Goal: Transaction & Acquisition: Download file/media

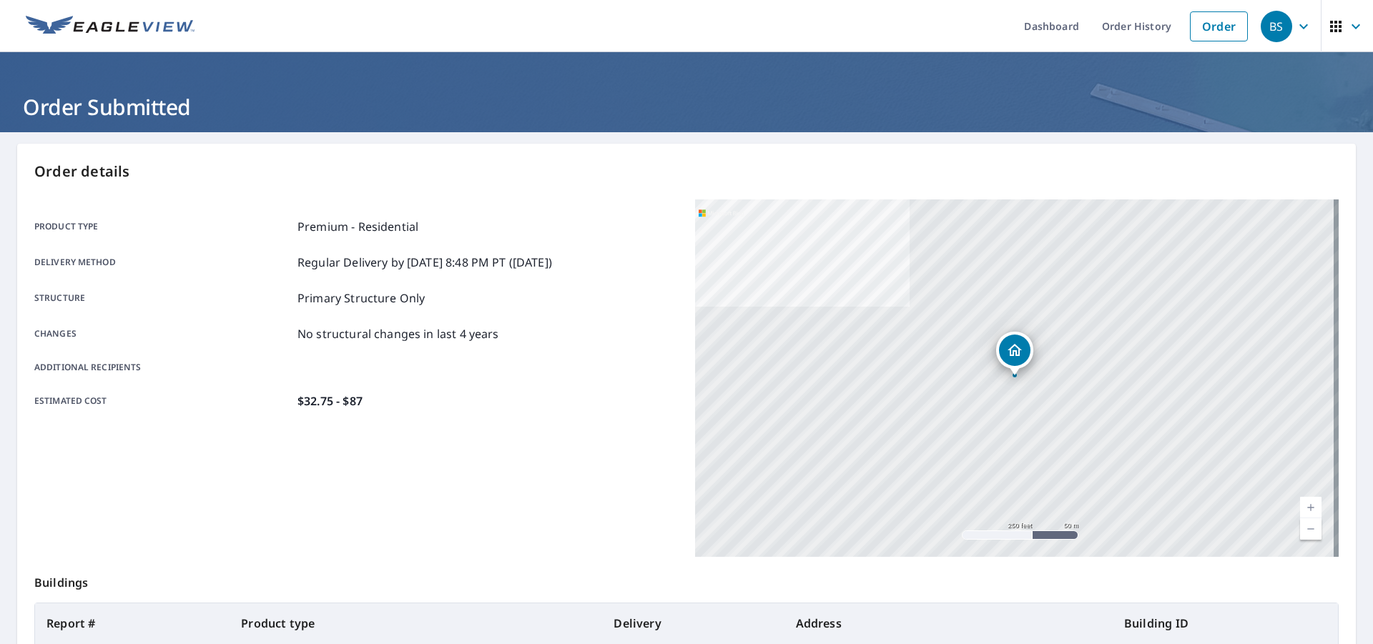
scroll to position [79, 0]
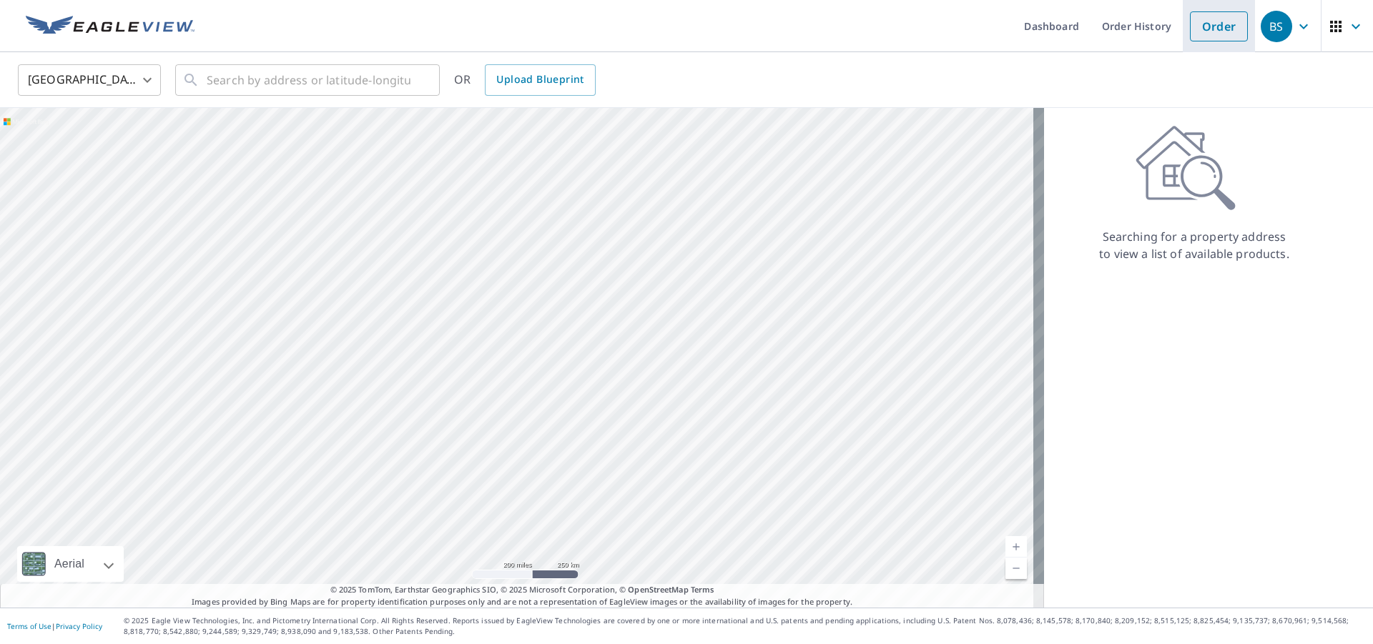
click at [1206, 16] on link "Order" at bounding box center [1219, 26] width 58 height 30
click at [1110, 39] on link "Order History" at bounding box center [1136, 26] width 92 height 52
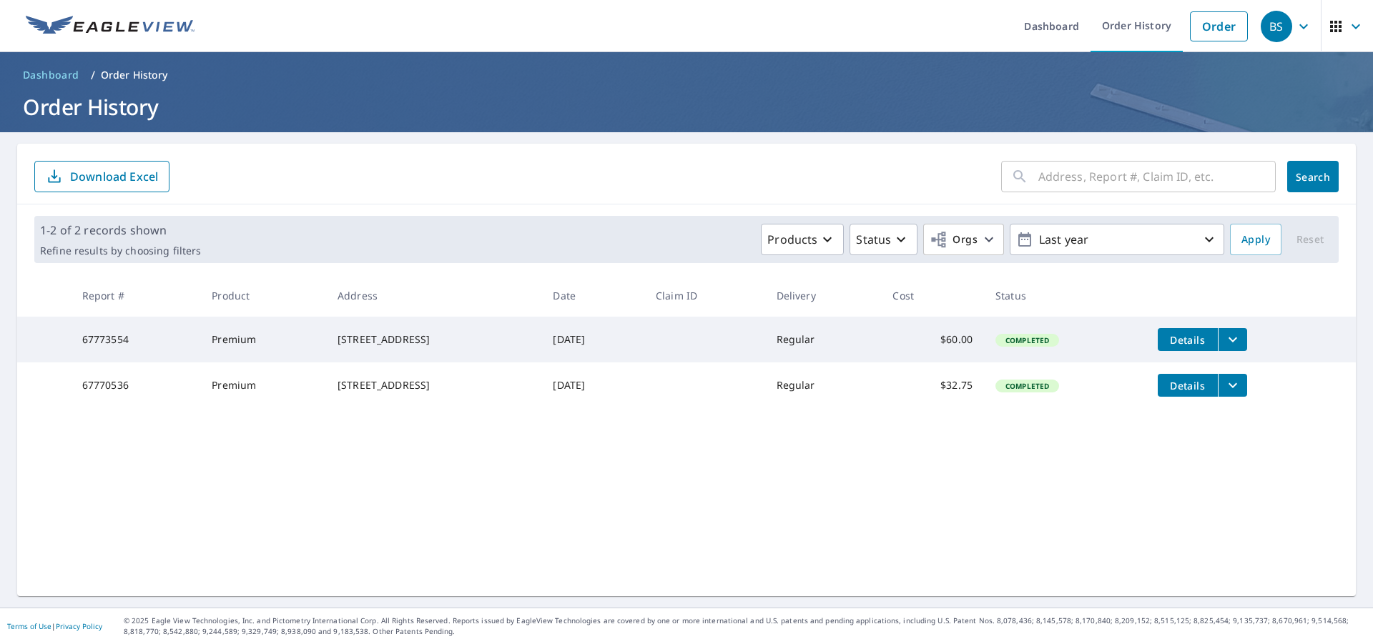
click at [1167, 342] on span "Details" at bounding box center [1187, 340] width 43 height 14
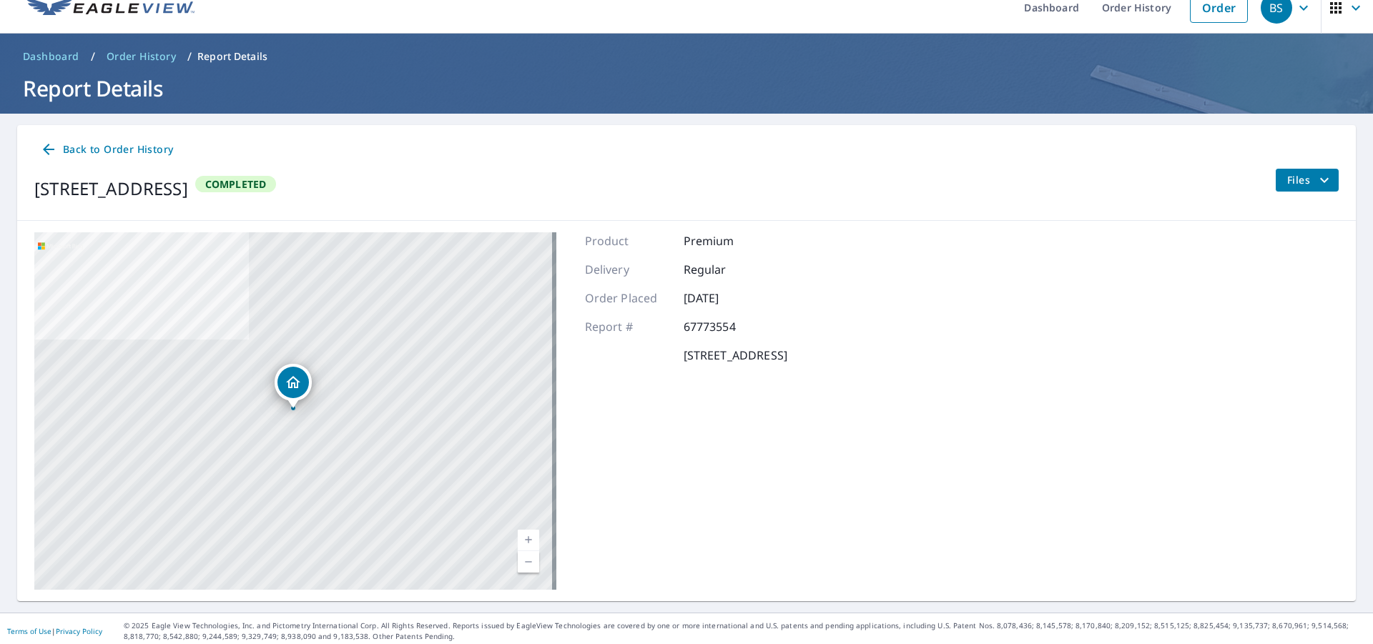
scroll to position [24, 0]
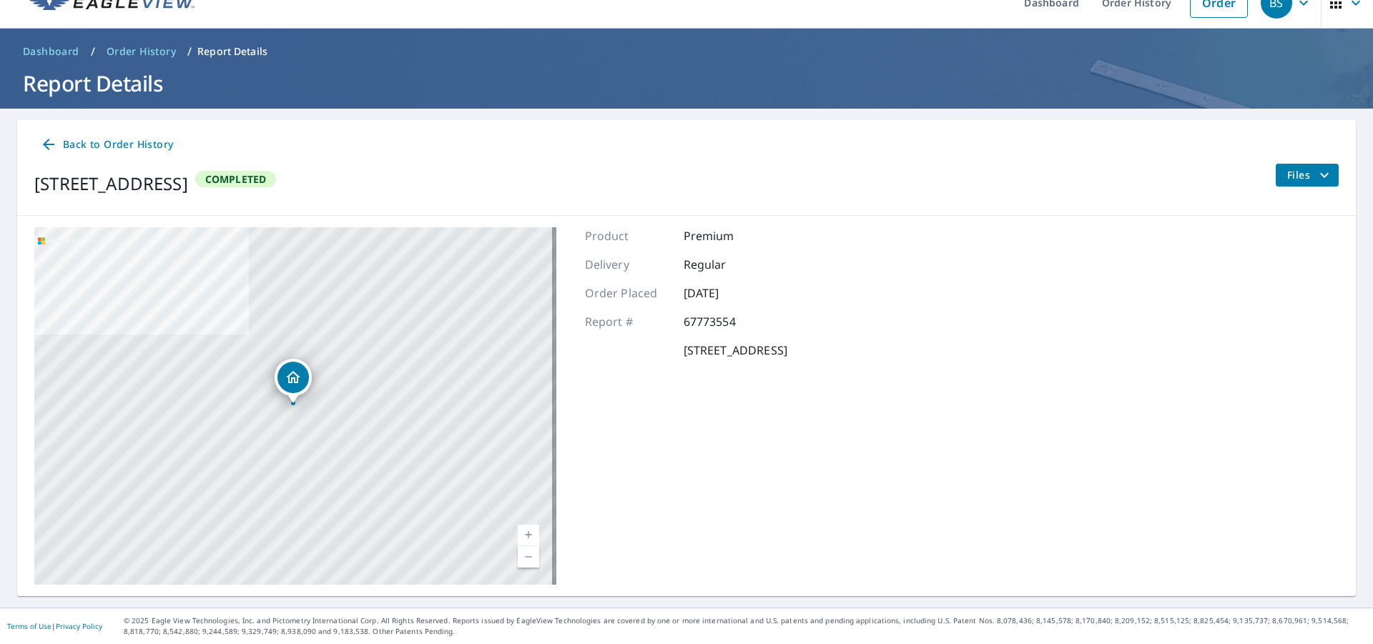
click at [1287, 182] on span "Files" at bounding box center [1310, 175] width 46 height 17
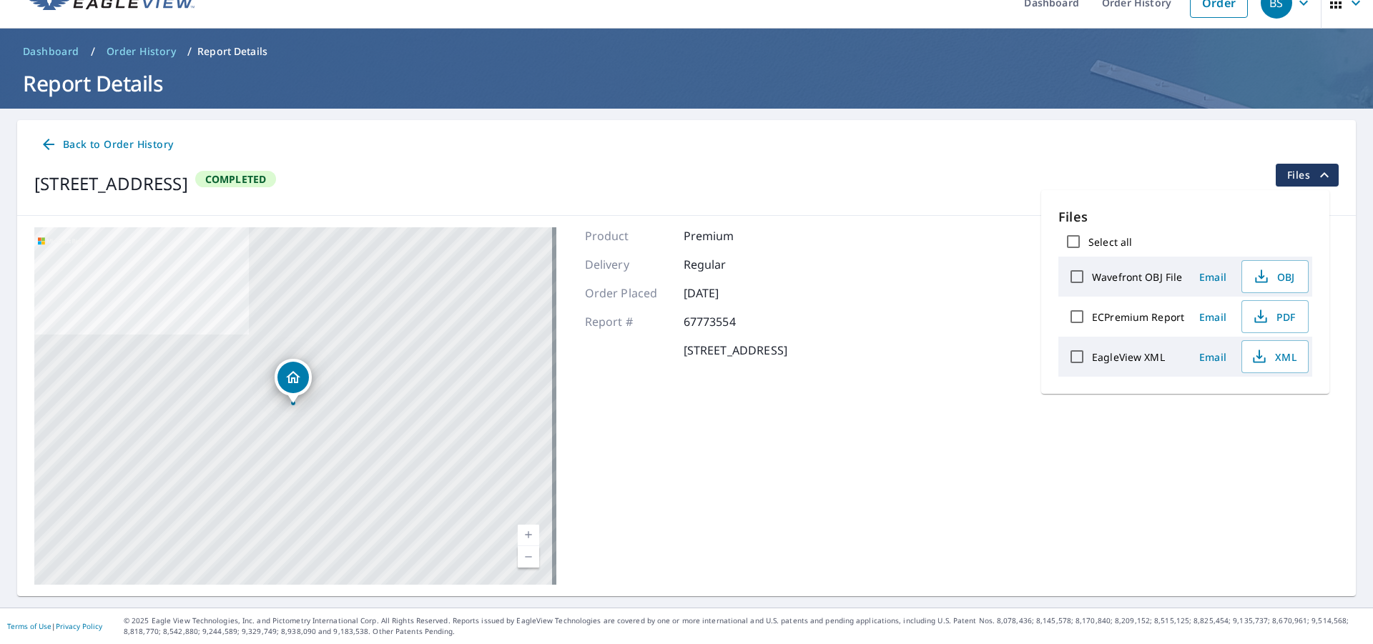
click at [787, 267] on div "Delivery Regular" at bounding box center [686, 264] width 202 height 17
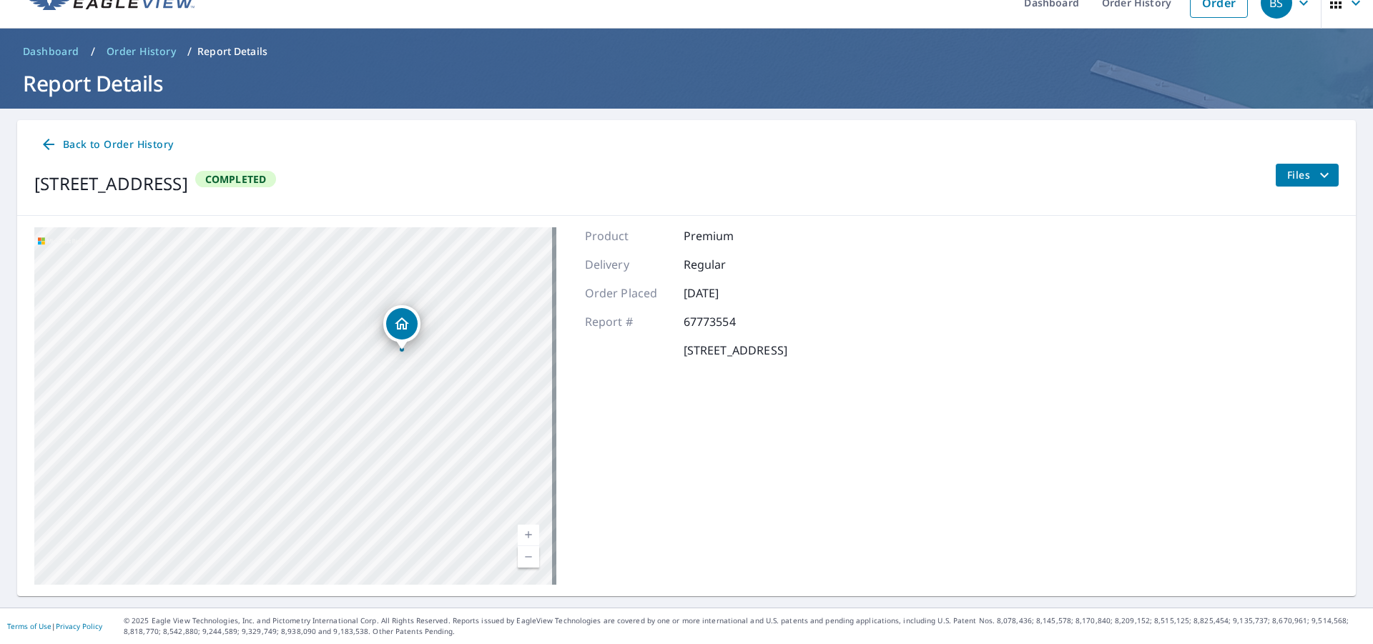
click at [739, 346] on p "[STREET_ADDRESS]" at bounding box center [735, 350] width 104 height 17
click at [729, 252] on div "Product Premium Delivery Regular Order Placed [DATE] Report # 67773554 [STREET_…" at bounding box center [686, 405] width 202 height 357
click at [62, 49] on span "Dashboard" at bounding box center [51, 51] width 56 height 14
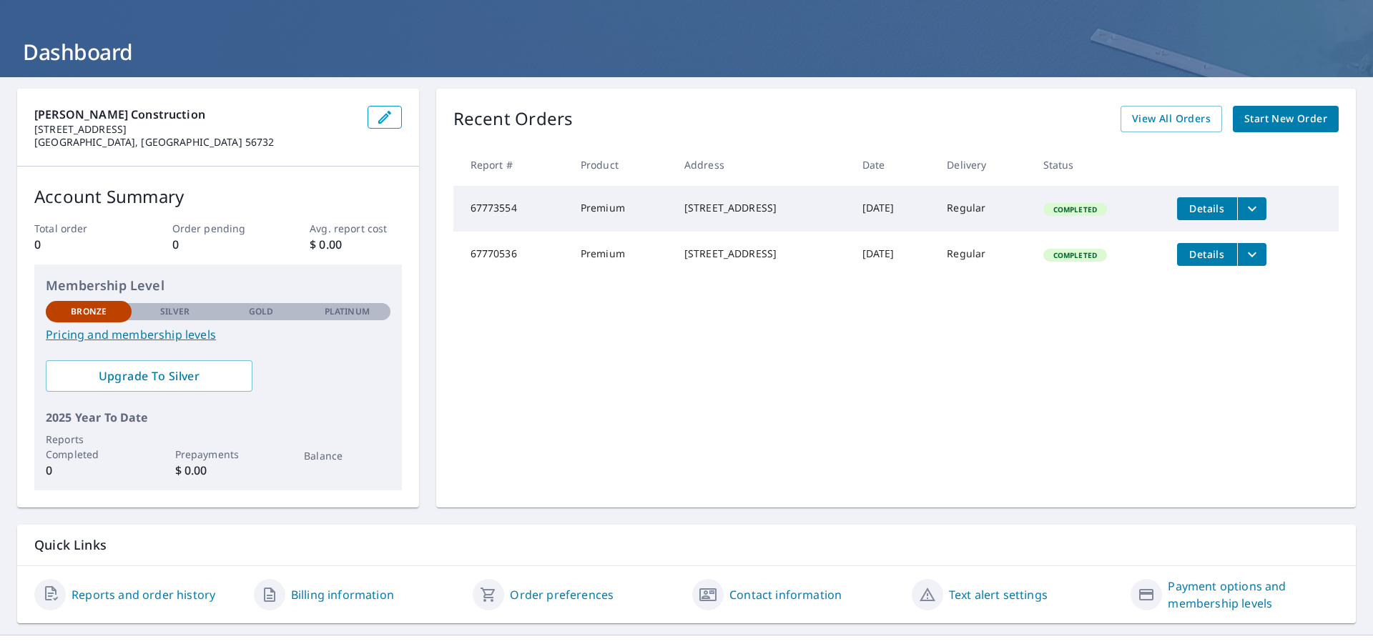
scroll to position [82, 0]
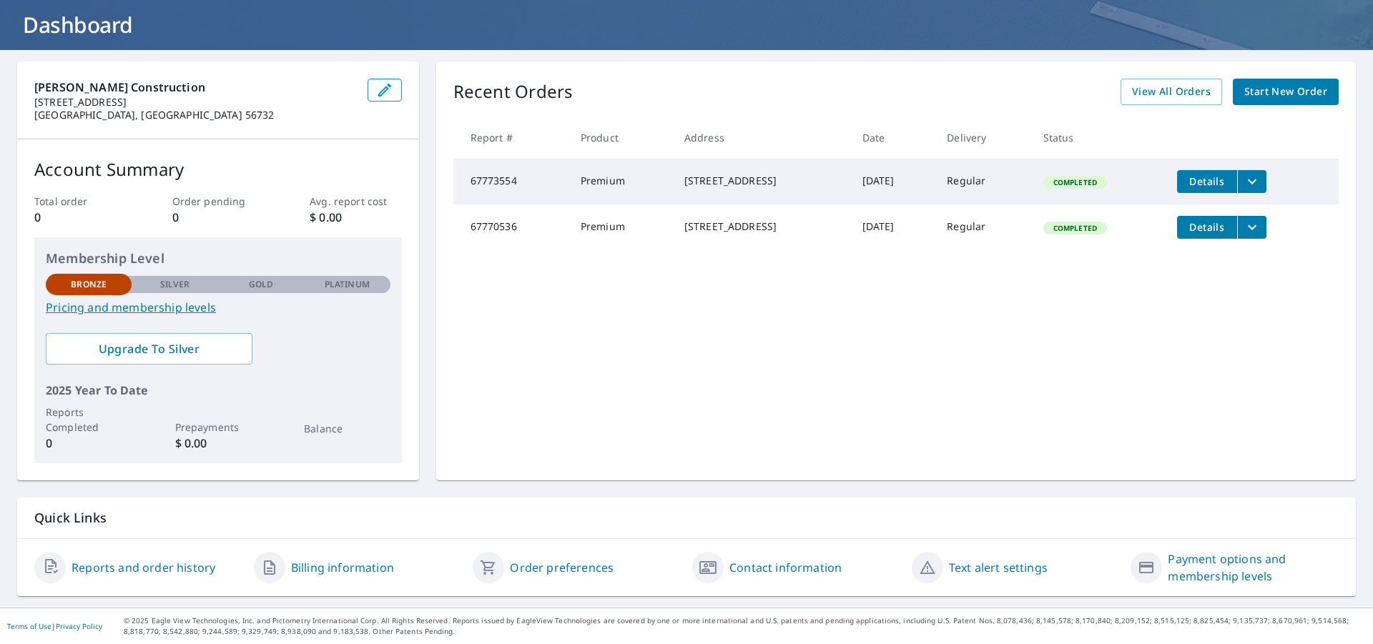
click at [652, 234] on td "Premium" at bounding box center [621, 227] width 104 height 46
click at [1207, 179] on span "Details" at bounding box center [1206, 181] width 43 height 14
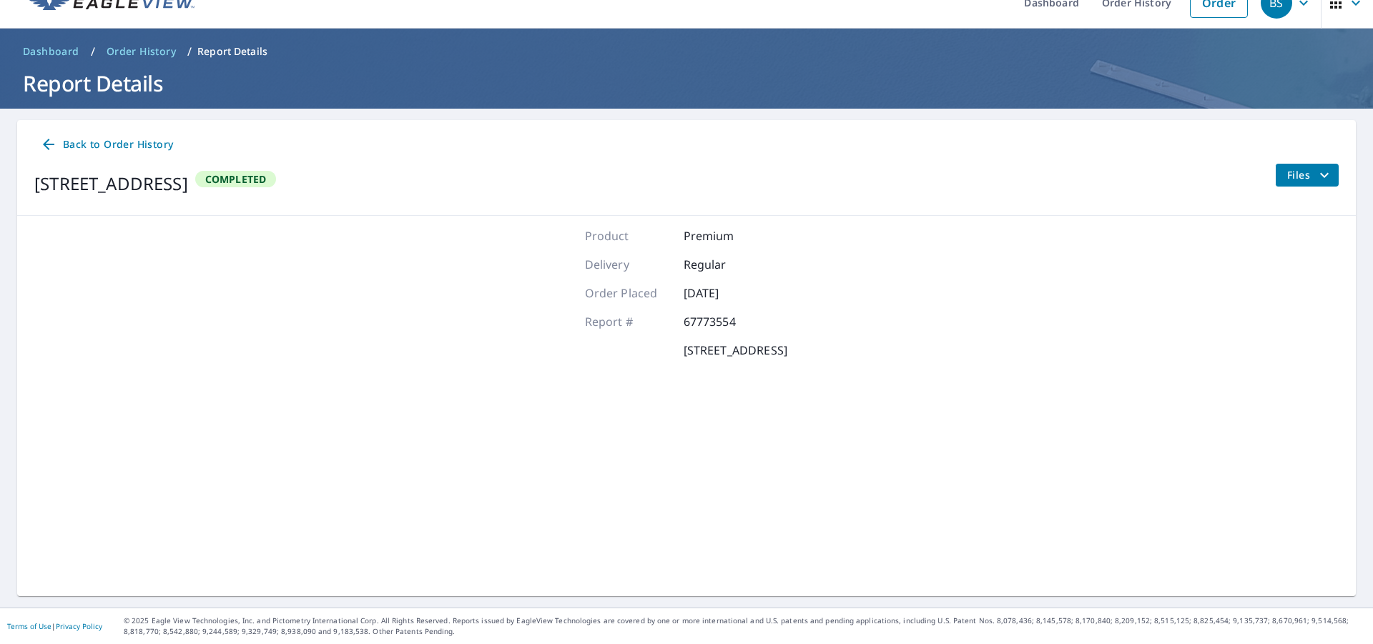
scroll to position [24, 0]
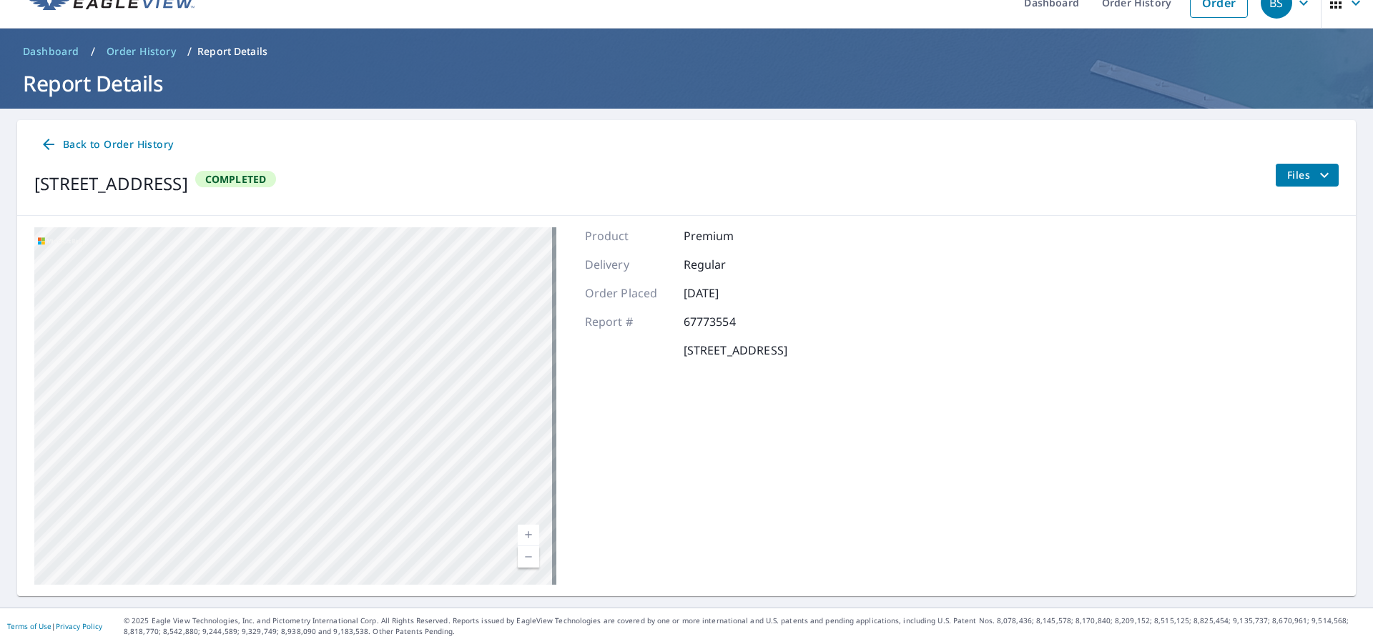
click at [1275, 179] on button "Files" at bounding box center [1307, 175] width 64 height 23
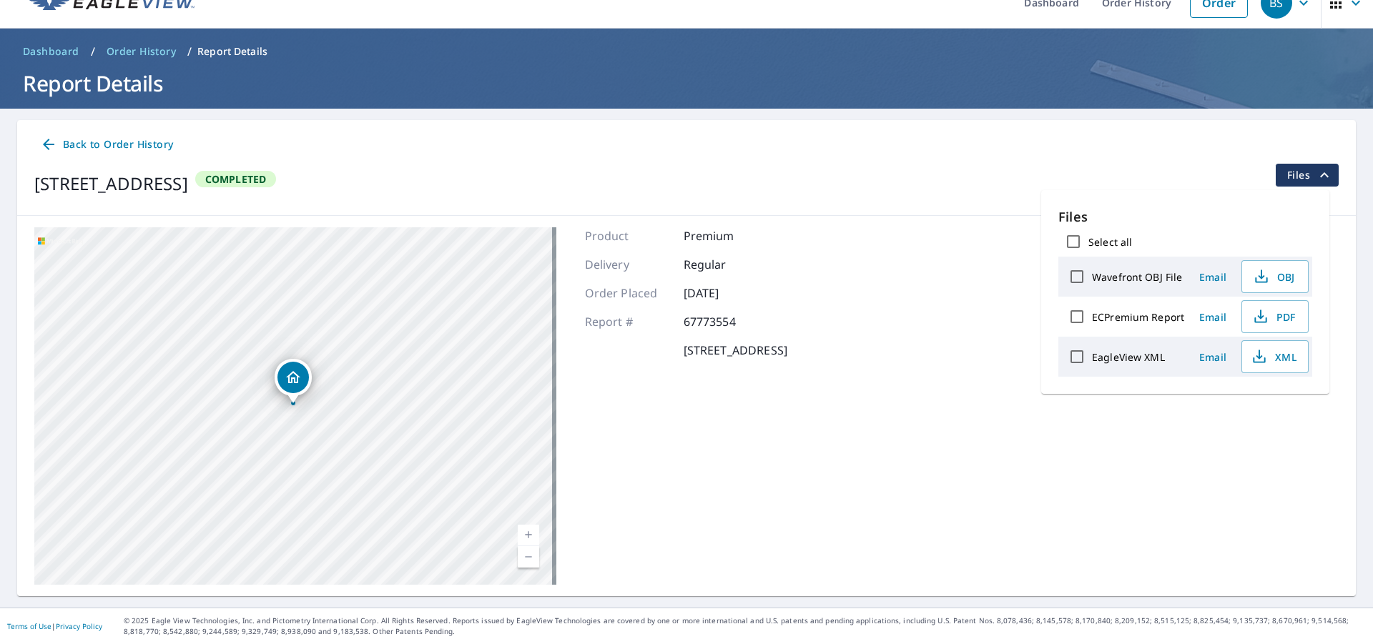
click at [1069, 238] on input "Select all" at bounding box center [1073, 242] width 30 height 30
checkbox input "true"
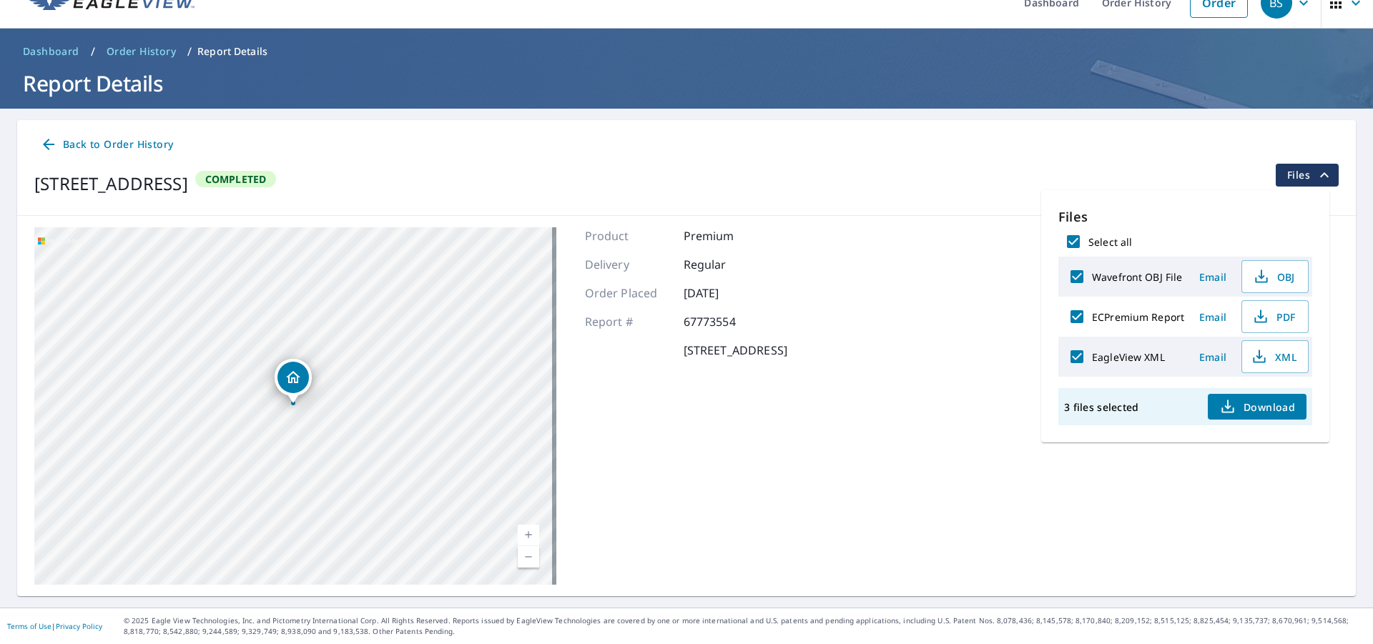
click at [1233, 406] on icon "button" at bounding box center [1227, 406] width 17 height 17
